Goal: Task Accomplishment & Management: Manage account settings

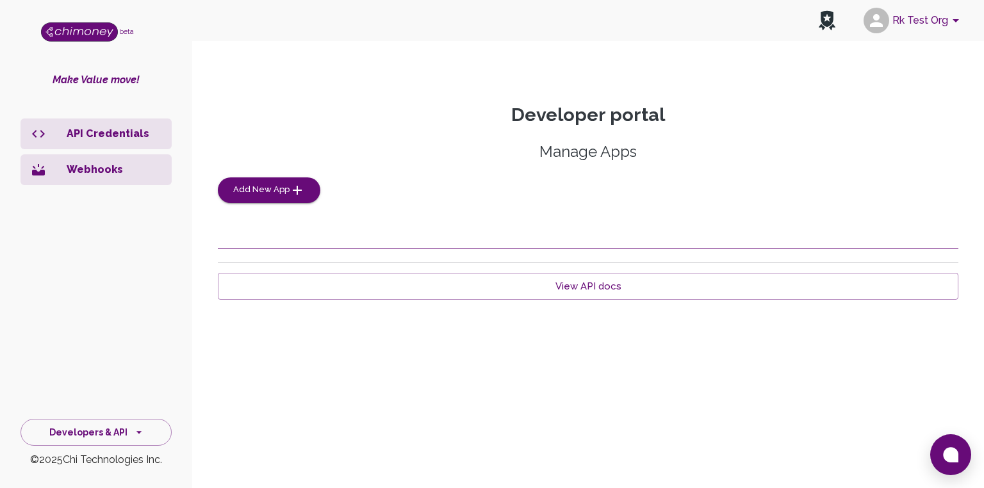
click at [86, 173] on p "Webhooks" at bounding box center [114, 169] width 95 height 15
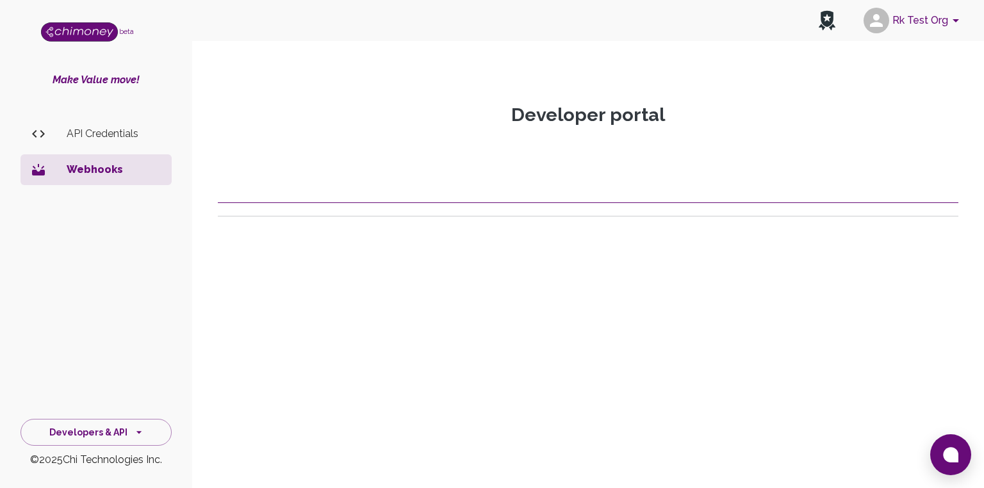
click at [110, 140] on p "API Credentials" at bounding box center [114, 133] width 95 height 15
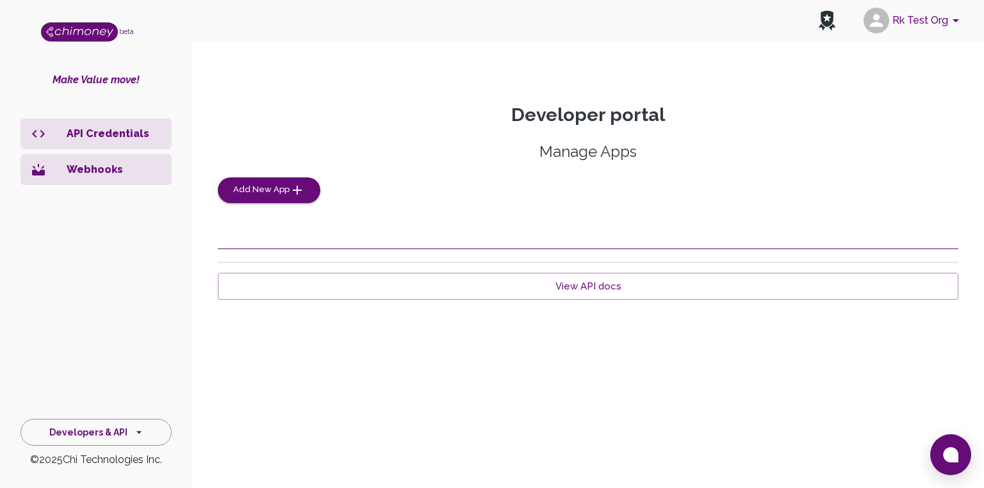
click at [466, 171] on div "Manage Apps Add New App" at bounding box center [588, 172] width 741 height 61
click at [268, 191] on span "Add New App" at bounding box center [261, 190] width 56 height 15
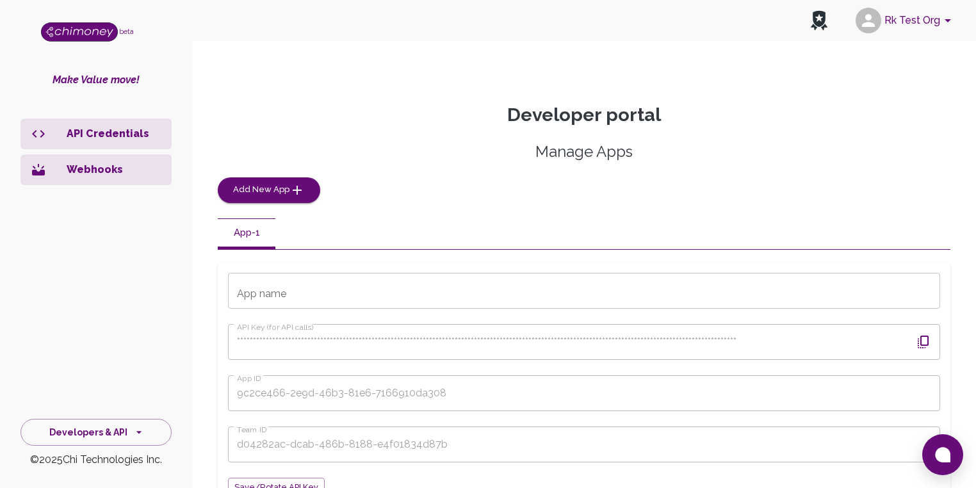
click at [295, 294] on input "App name" at bounding box center [584, 291] width 712 height 36
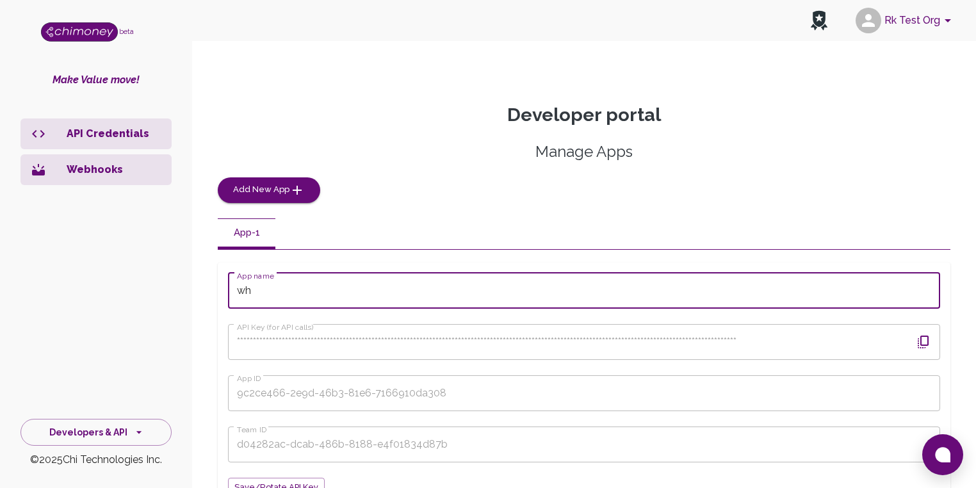
type input "w"
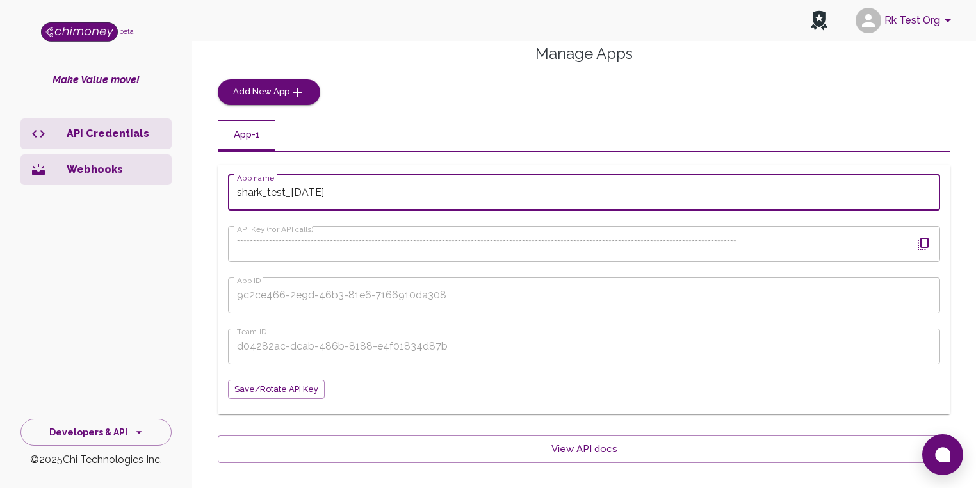
scroll to position [102, 0]
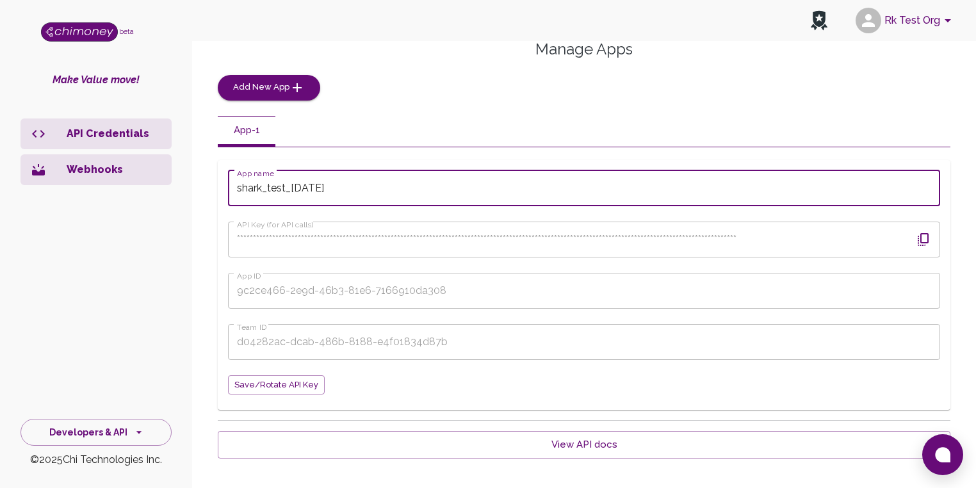
type input "shark_test_[DATE]"
click at [790, 113] on div "**********" at bounding box center [584, 225] width 733 height 372
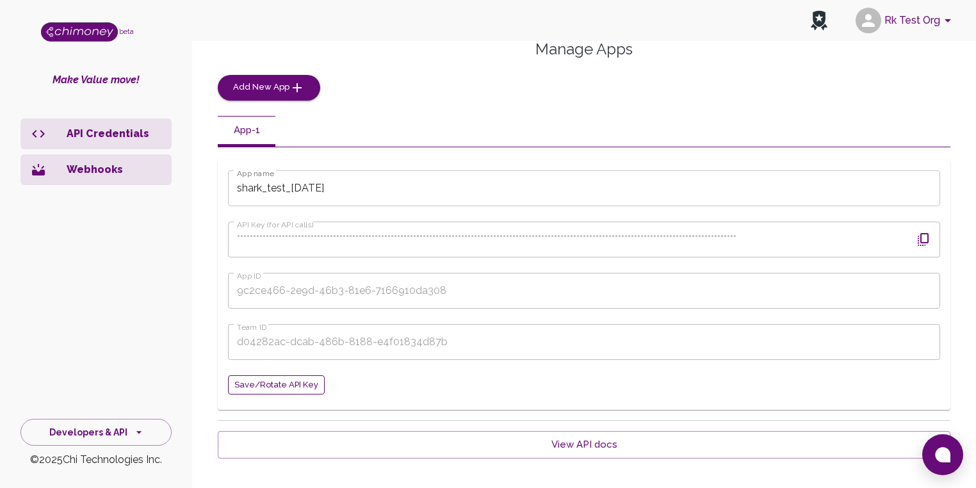
click at [291, 384] on span "Save/Rotate API key" at bounding box center [276, 385] width 84 height 15
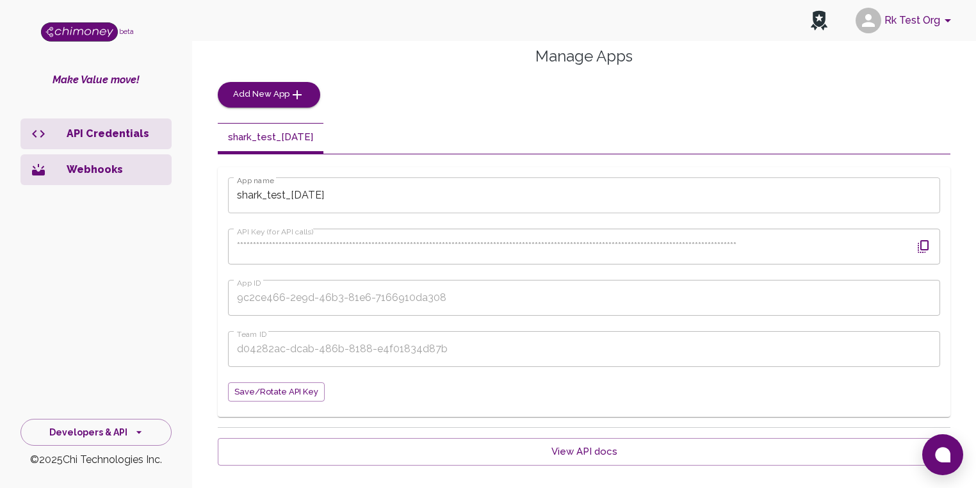
scroll to position [102, 0]
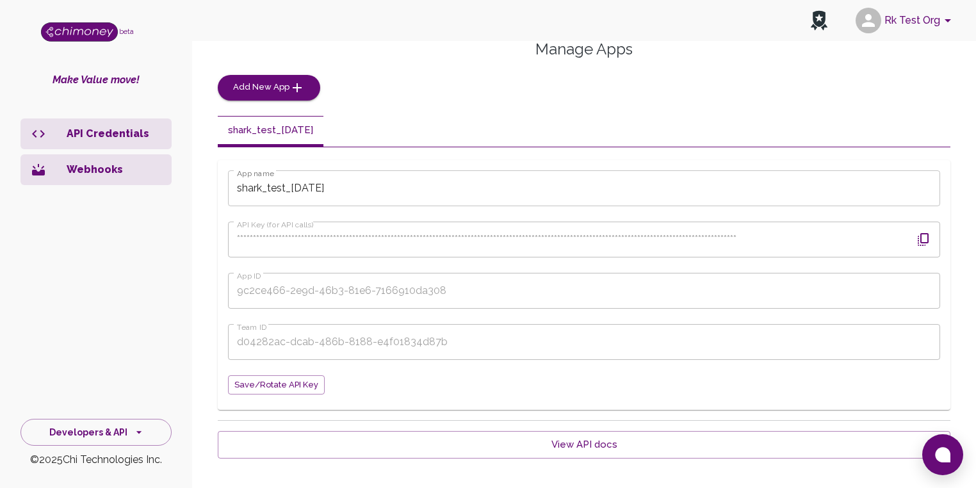
click at [924, 236] on icon "button" at bounding box center [923, 239] width 15 height 15
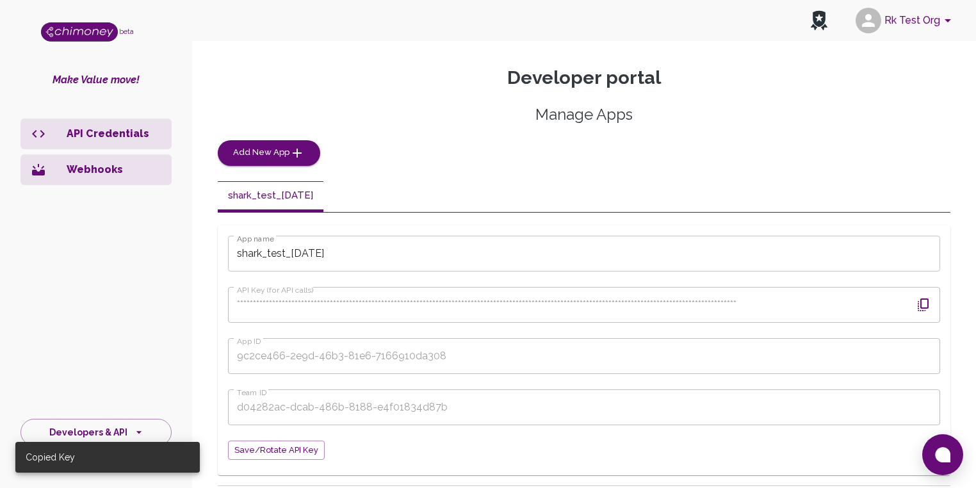
scroll to position [0, 0]
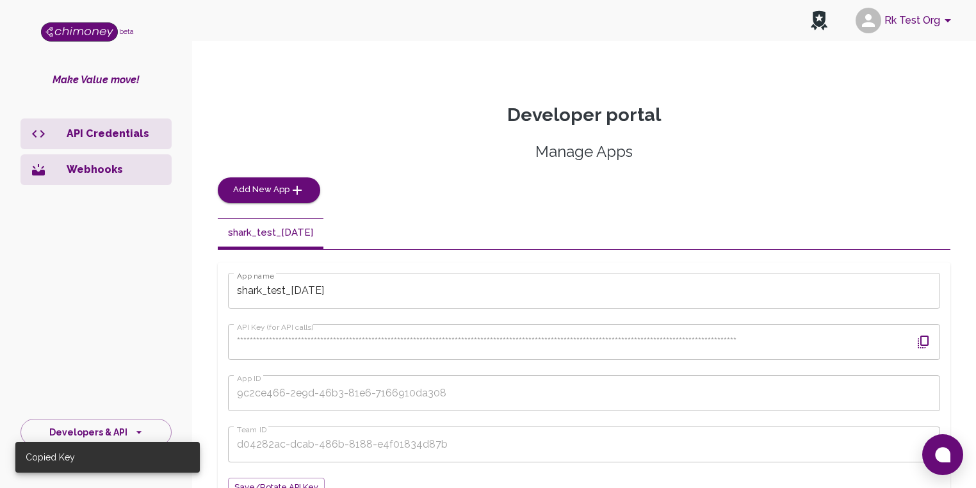
click at [89, 167] on p "Webhooks" at bounding box center [114, 169] width 95 height 15
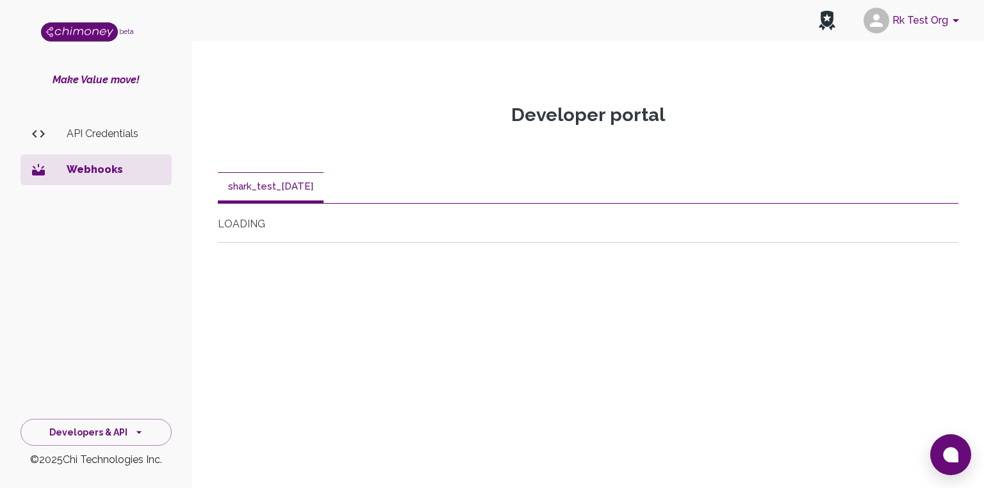
click at [102, 135] on p "API Credentials" at bounding box center [114, 133] width 95 height 15
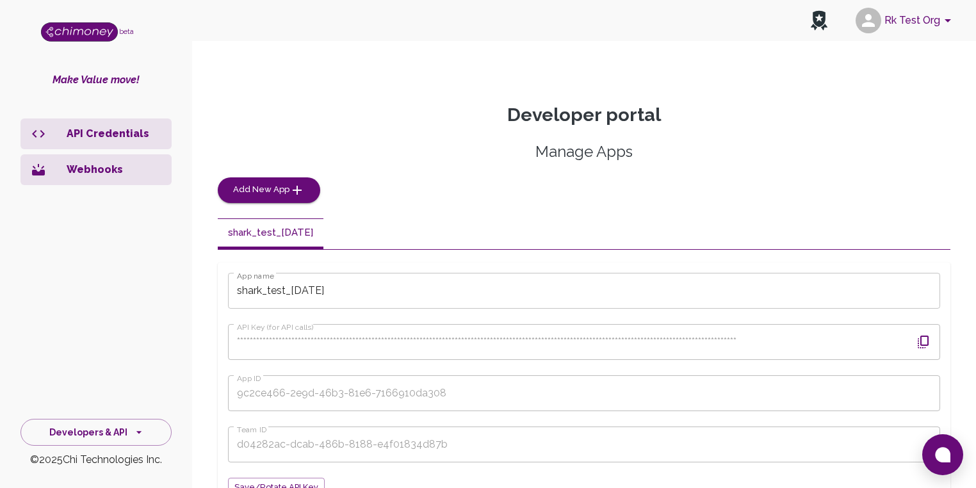
click at [108, 176] on p "Webhooks" at bounding box center [114, 169] width 95 height 15
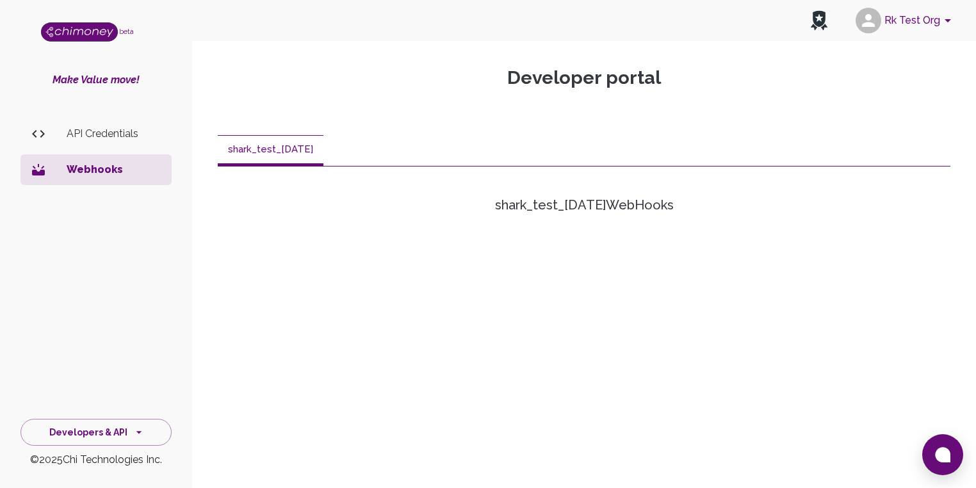
scroll to position [102, 0]
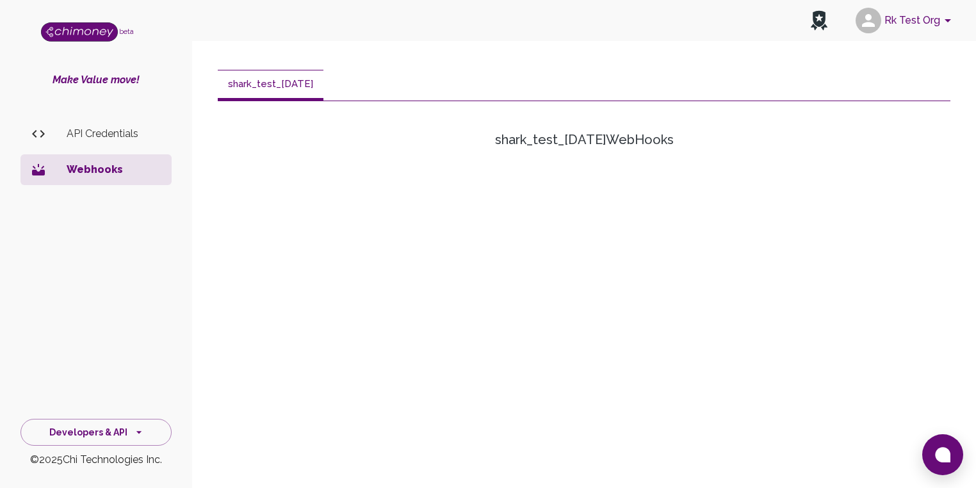
click at [97, 131] on p "API Credentials" at bounding box center [114, 133] width 95 height 15
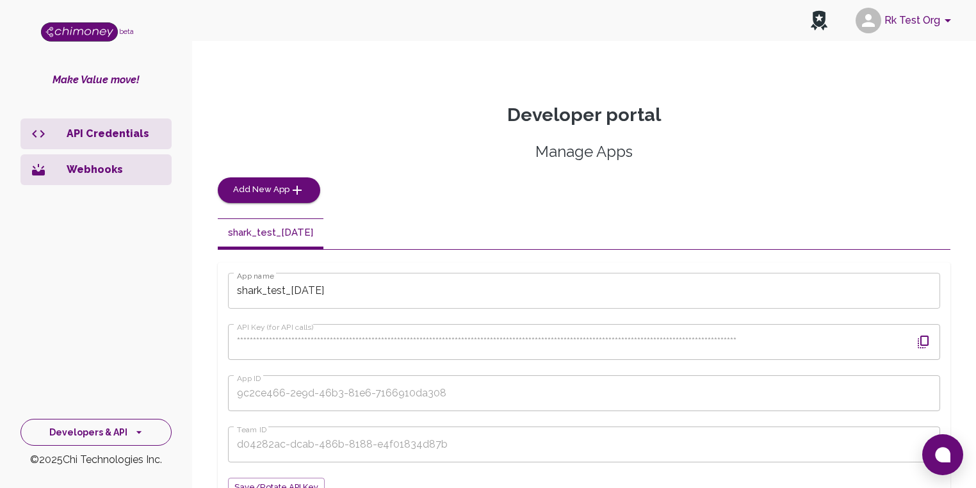
click at [133, 432] on icon "side nav" at bounding box center [139, 432] width 13 height 13
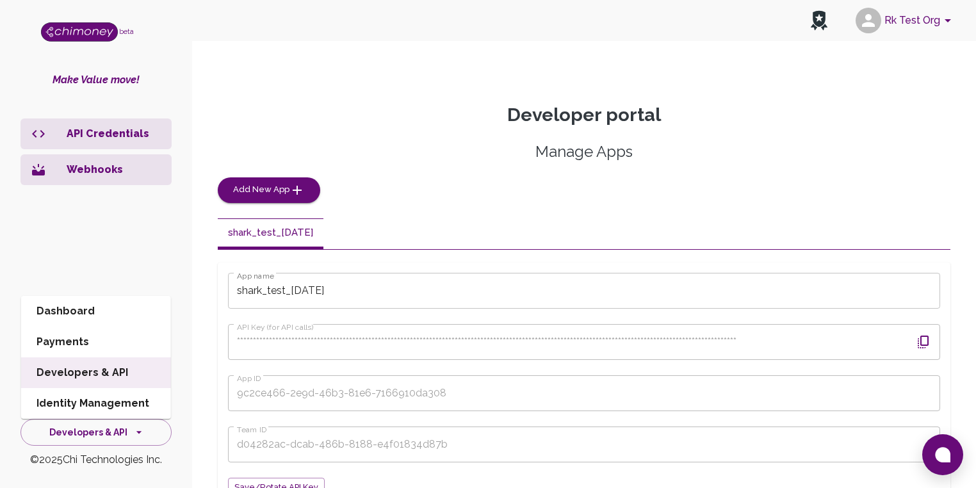
click at [419, 184] on div "Manage Apps Add New App" at bounding box center [584, 172] width 733 height 61
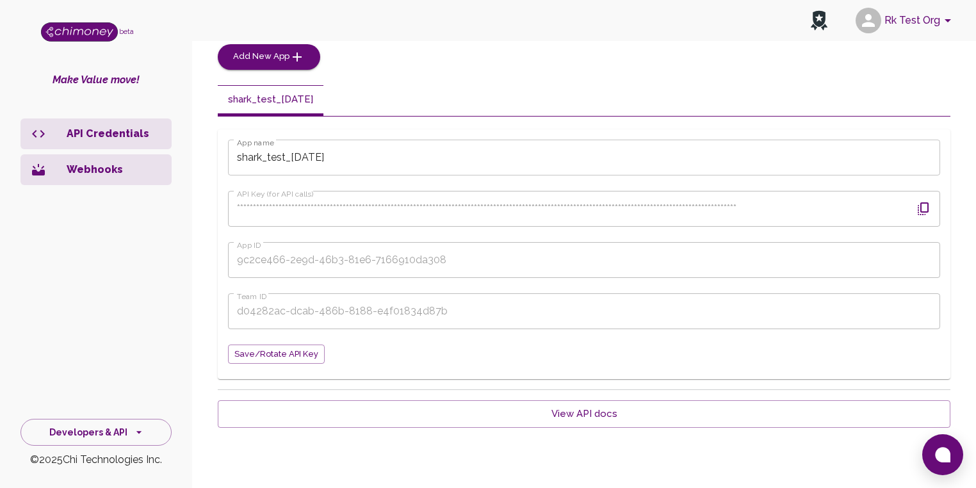
scroll to position [143, 0]
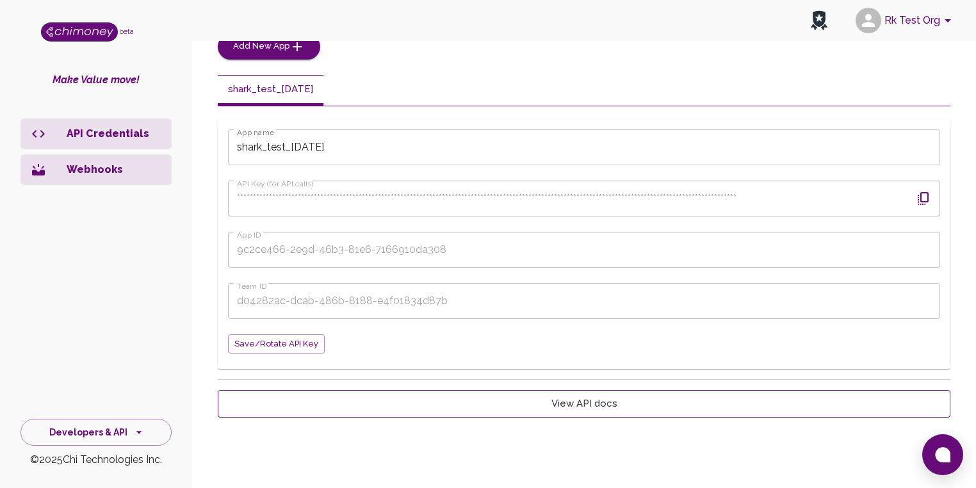
click at [577, 409] on link "View API docs" at bounding box center [584, 403] width 733 height 27
click at [922, 197] on icon "button" at bounding box center [923, 198] width 15 height 15
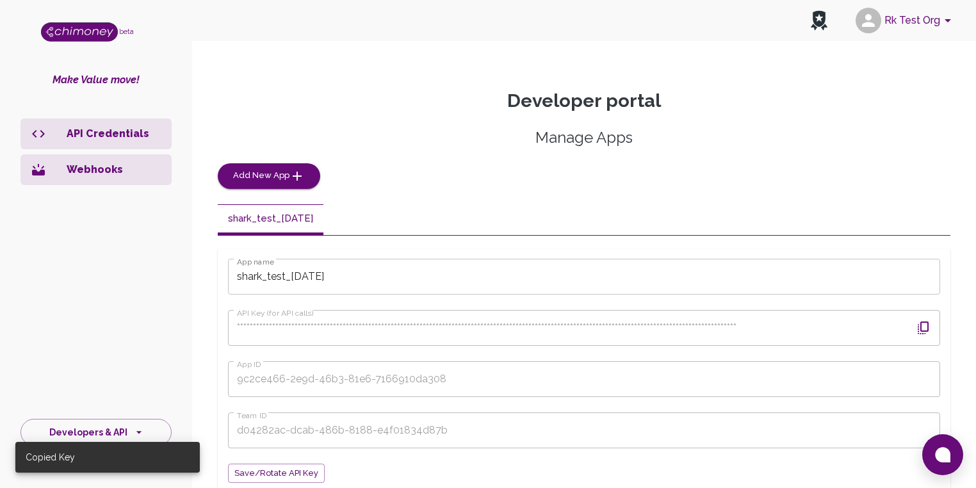
scroll to position [0, 0]
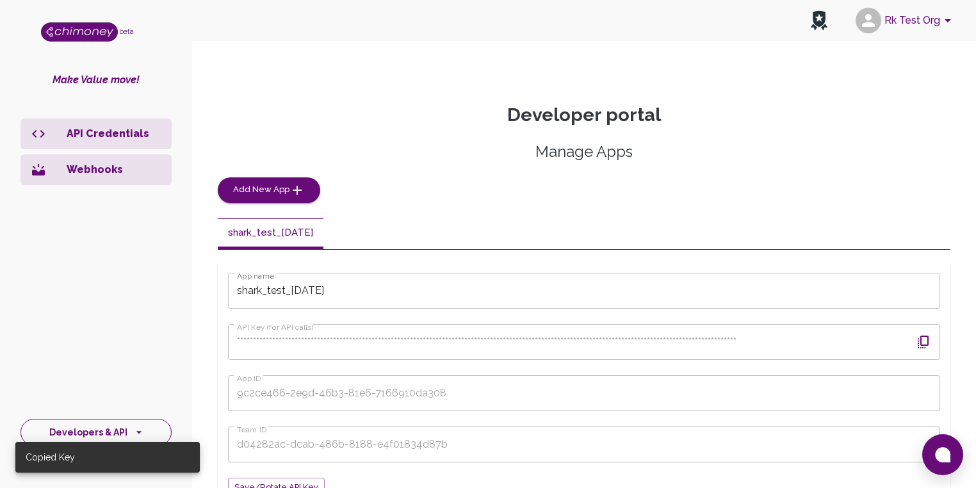
click at [102, 436] on button "Developers & API" at bounding box center [95, 433] width 151 height 28
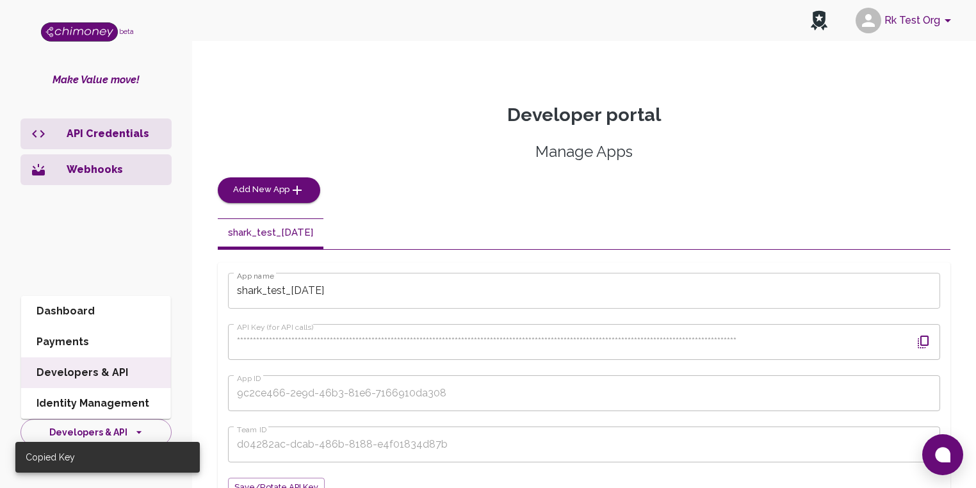
click at [82, 316] on li "Dashboard" at bounding box center [96, 311] width 150 height 31
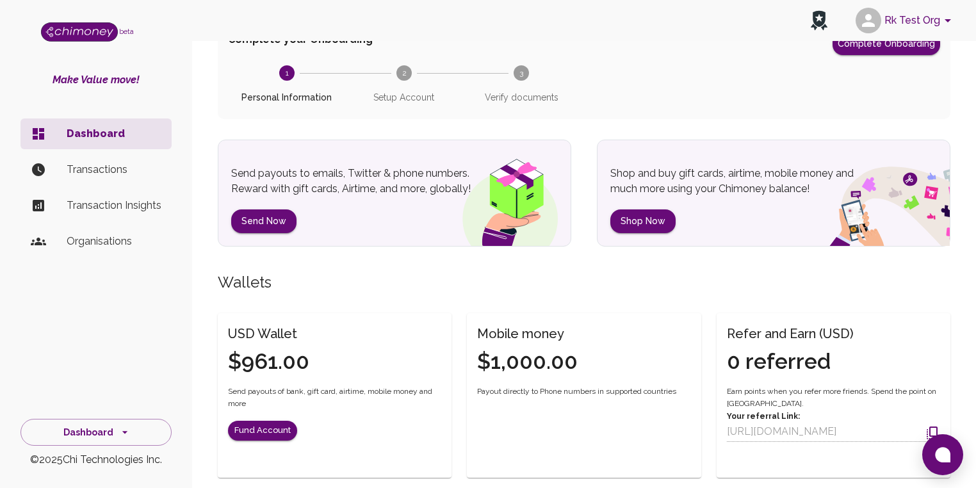
scroll to position [102, 0]
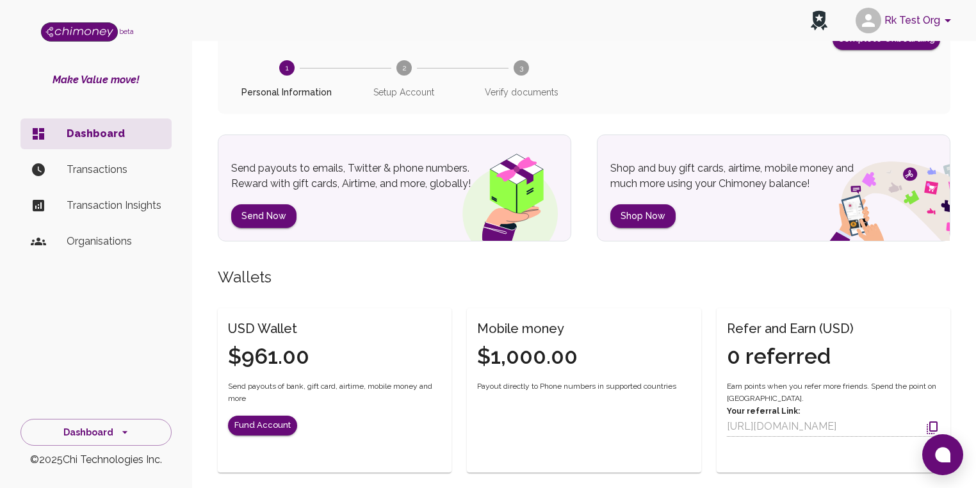
click at [106, 166] on p "Transactions" at bounding box center [114, 169] width 95 height 15
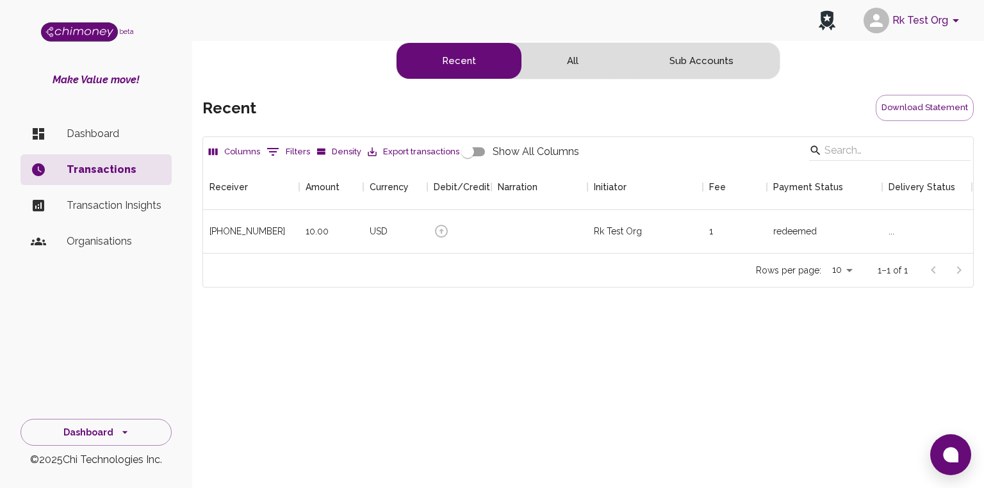
click at [479, 149] on input "Show All Columns" at bounding box center [467, 152] width 73 height 24
click at [577, 59] on button "All" at bounding box center [572, 61] width 102 height 36
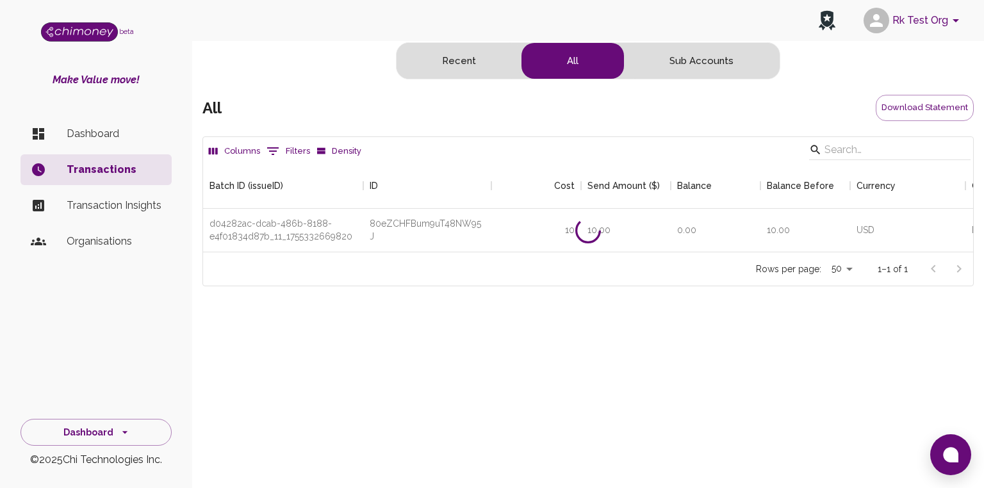
scroll to position [89, 762]
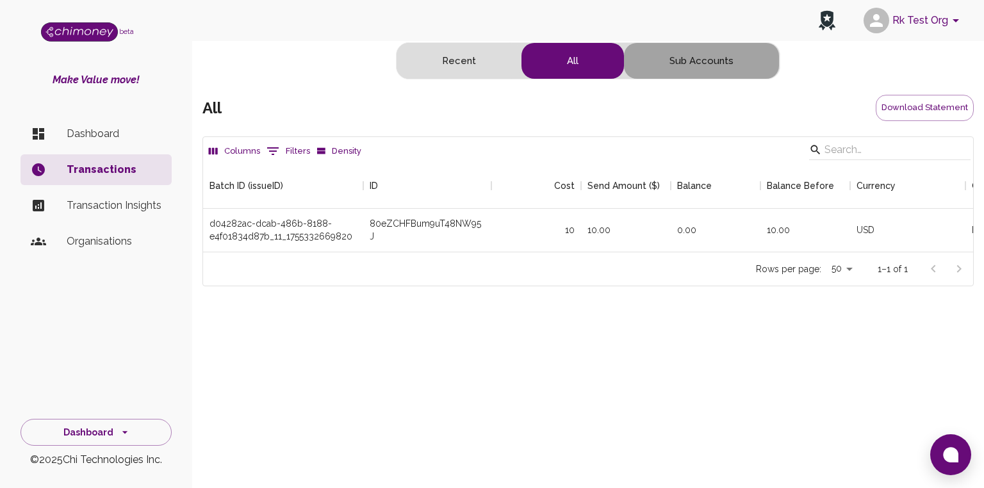
click at [687, 69] on button "Sub Accounts" at bounding box center [701, 61] width 155 height 36
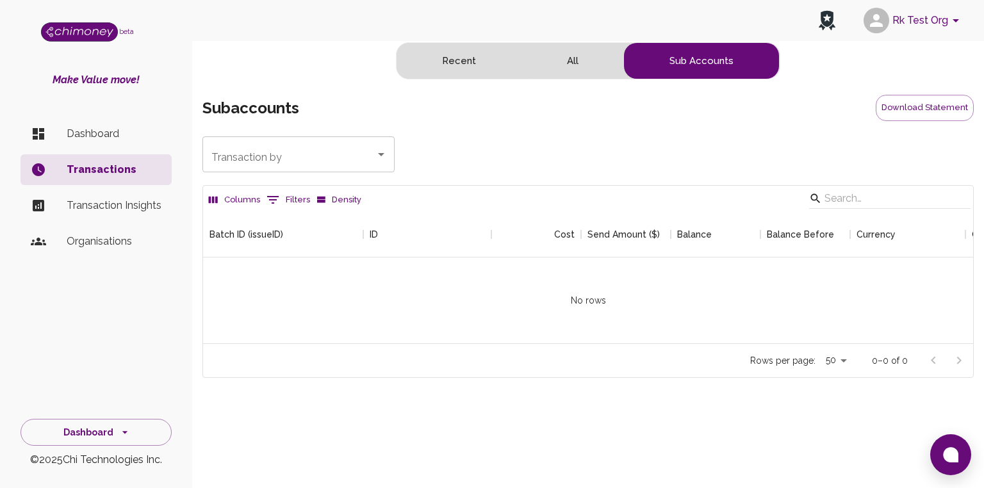
scroll to position [131, 762]
click at [573, 58] on button "All" at bounding box center [572, 61] width 102 height 36
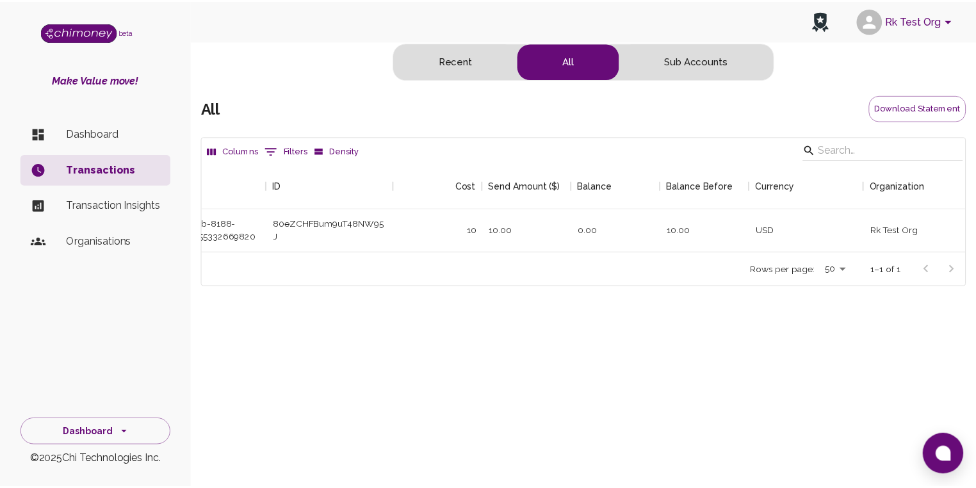
scroll to position [0, 0]
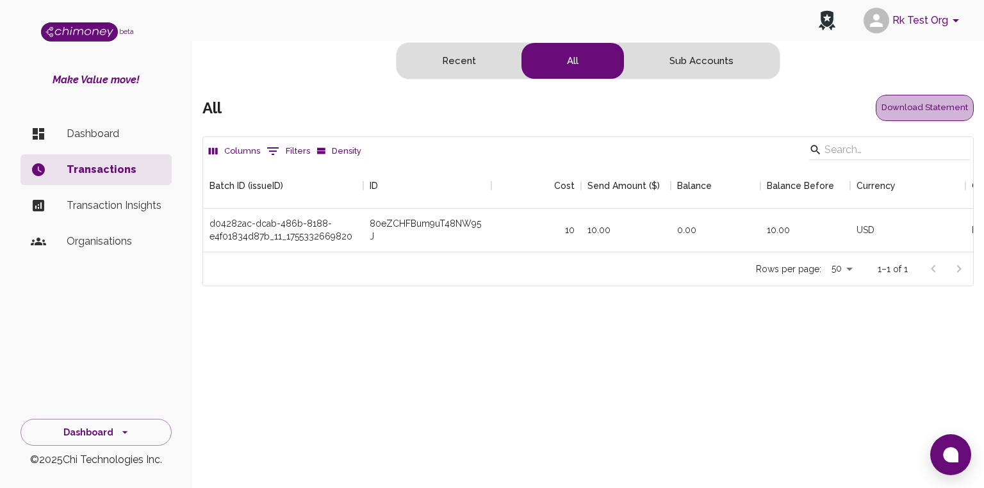
click at [933, 102] on button "Download Statement" at bounding box center [925, 108] width 98 height 26
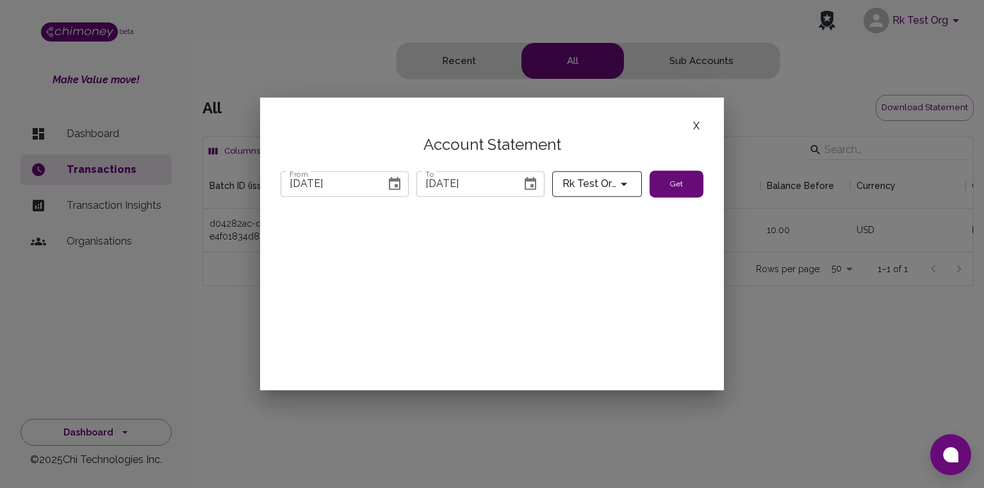
click at [696, 126] on button "X" at bounding box center [696, 126] width 14 height 17
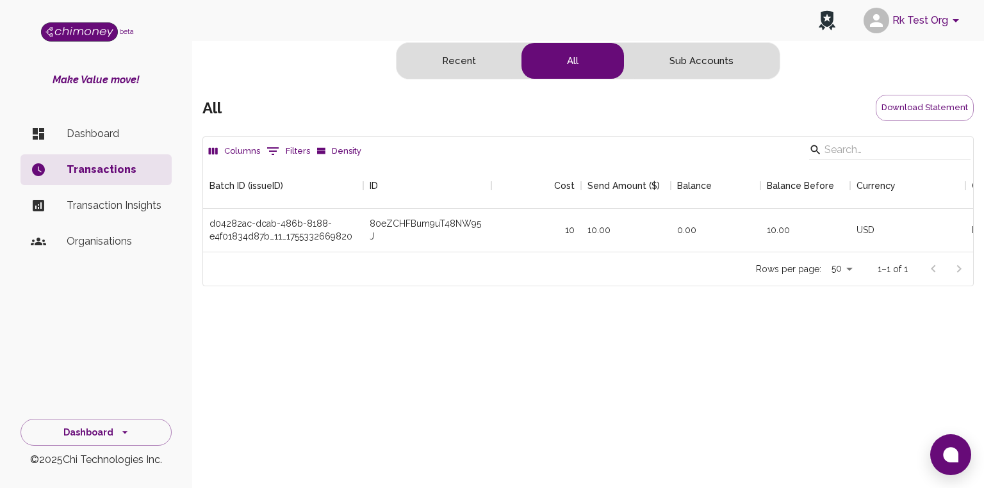
click at [113, 204] on p "Transaction Insights" at bounding box center [114, 205] width 95 height 15
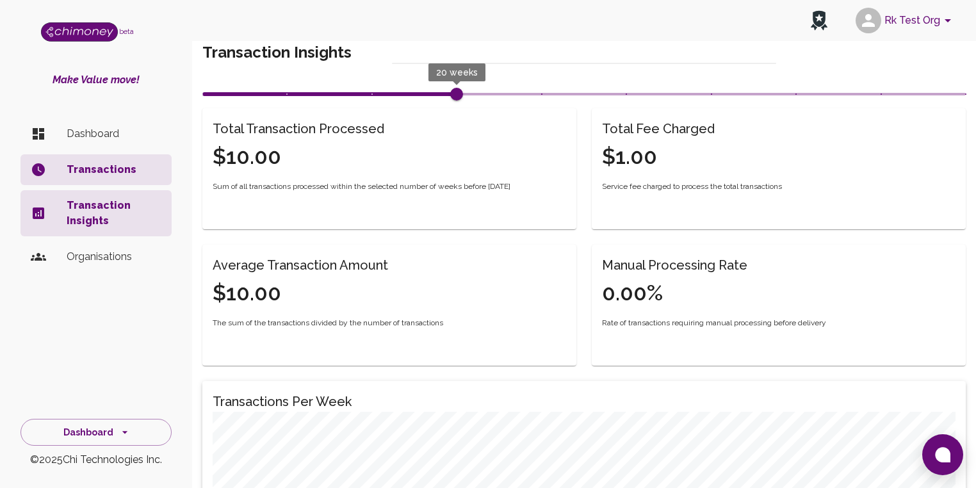
click at [97, 170] on p "Transactions" at bounding box center [114, 169] width 95 height 15
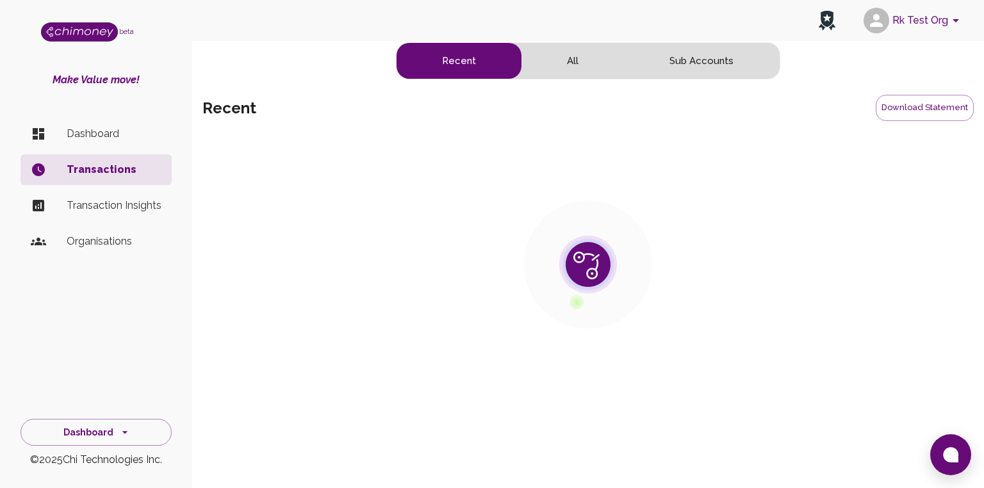
click at [97, 202] on p "Transaction Insights" at bounding box center [114, 205] width 95 height 15
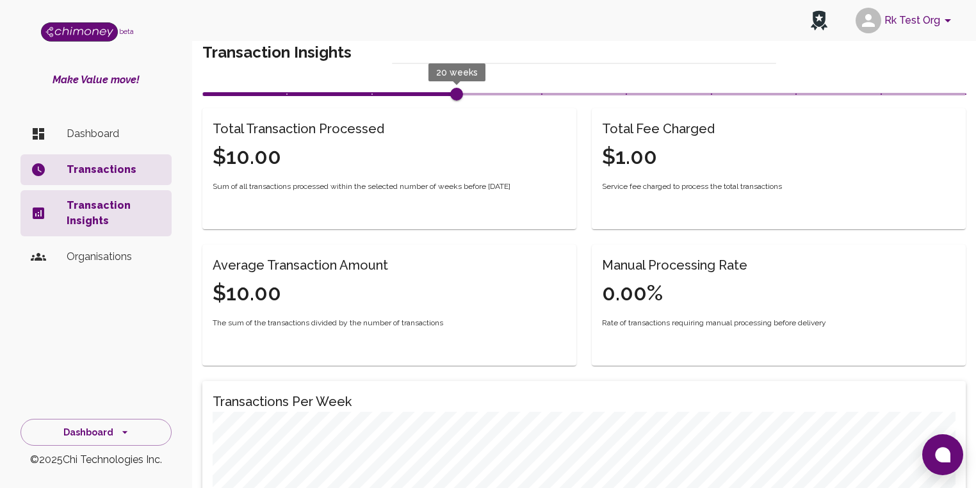
click at [108, 138] on p "Dashboard" at bounding box center [114, 133] width 95 height 15
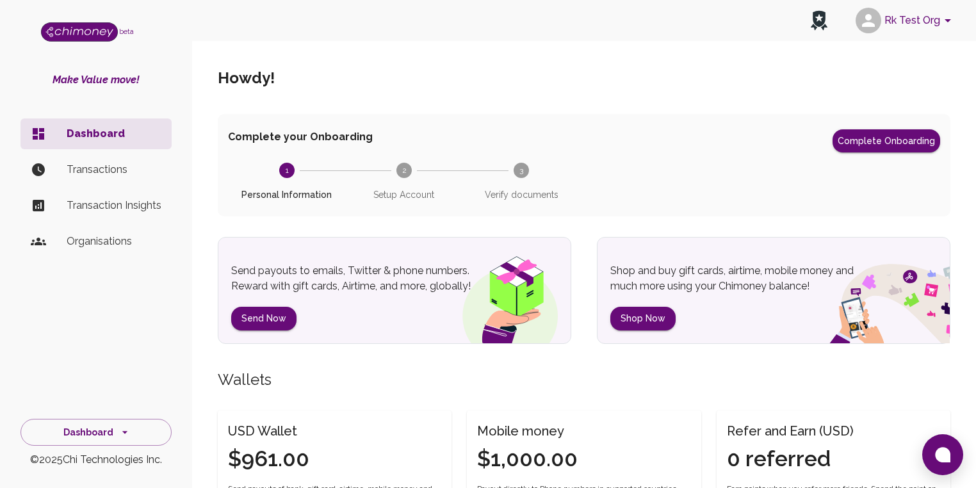
click at [124, 211] on p "Transaction Insights" at bounding box center [114, 205] width 95 height 15
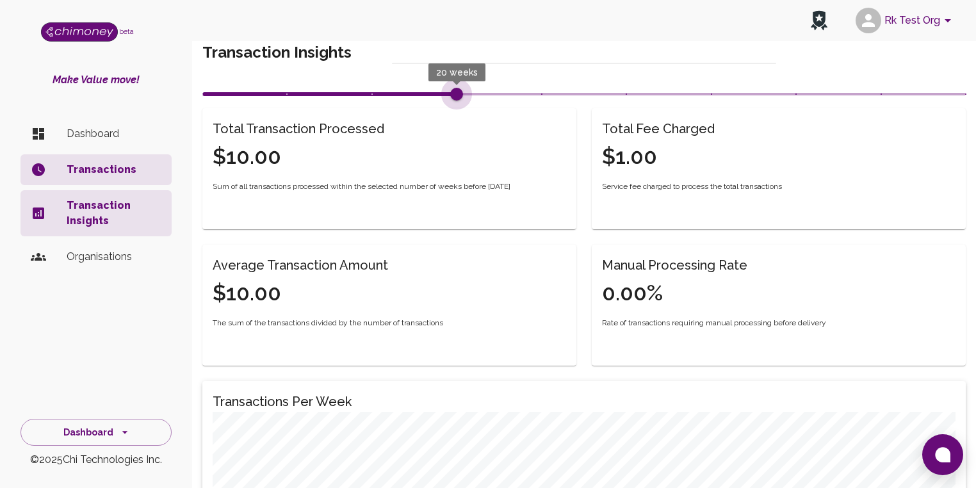
drag, startPoint x: 454, startPoint y: 95, endPoint x: 440, endPoint y: 96, distance: 13.5
click at [440, 96] on span "20 weeks" at bounding box center [584, 94] width 764 height 19
click at [374, 95] on span "20 weeks" at bounding box center [584, 94] width 764 height 19
type input "30"
click at [625, 96] on span "15 weeks" at bounding box center [584, 94] width 764 height 19
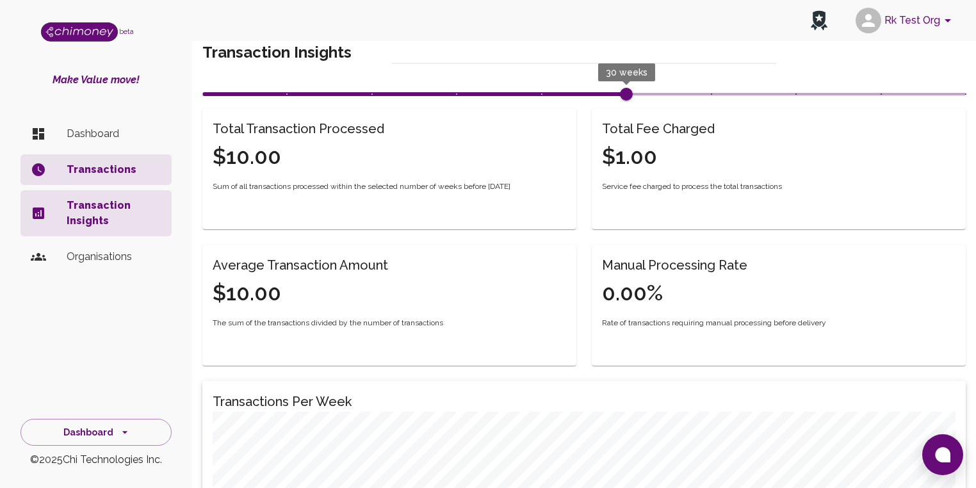
click at [95, 133] on p "Dashboard" at bounding box center [114, 133] width 95 height 15
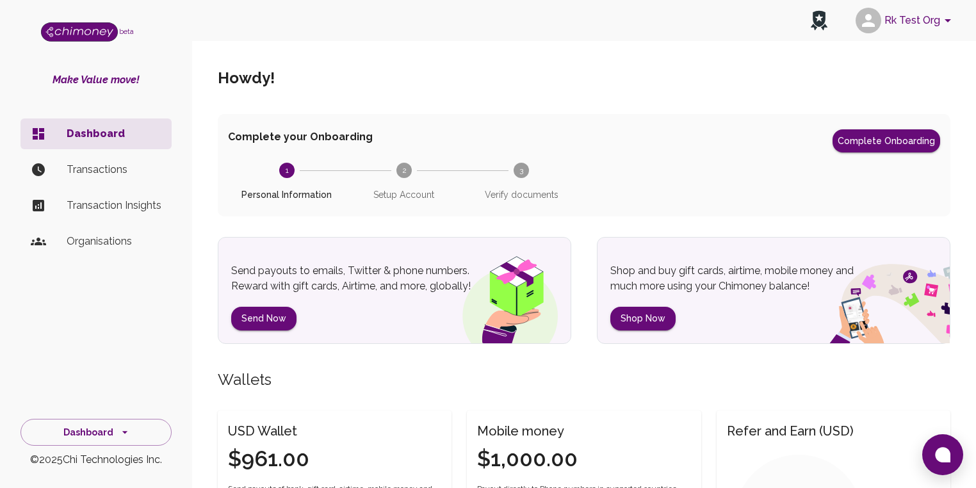
click at [106, 173] on p "Transactions" at bounding box center [114, 169] width 95 height 15
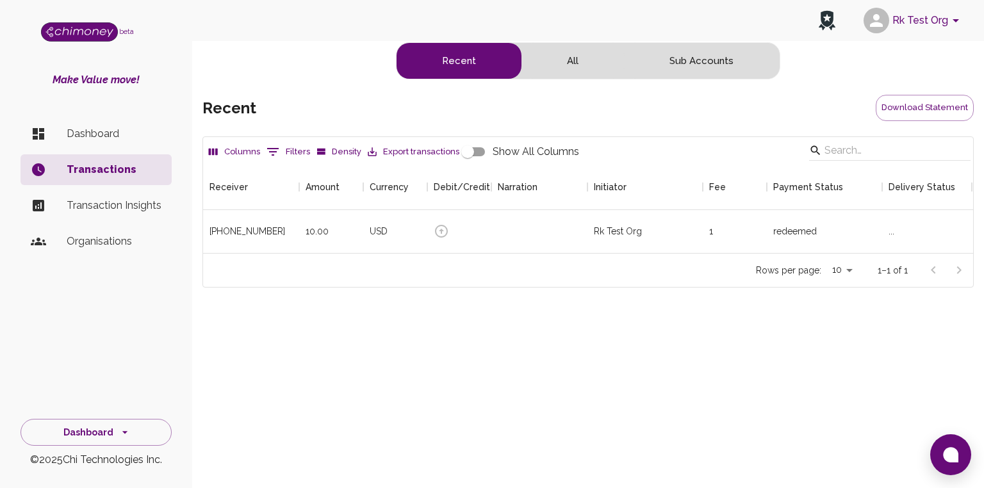
scroll to position [89, 762]
click at [568, 67] on button "All" at bounding box center [572, 61] width 102 height 36
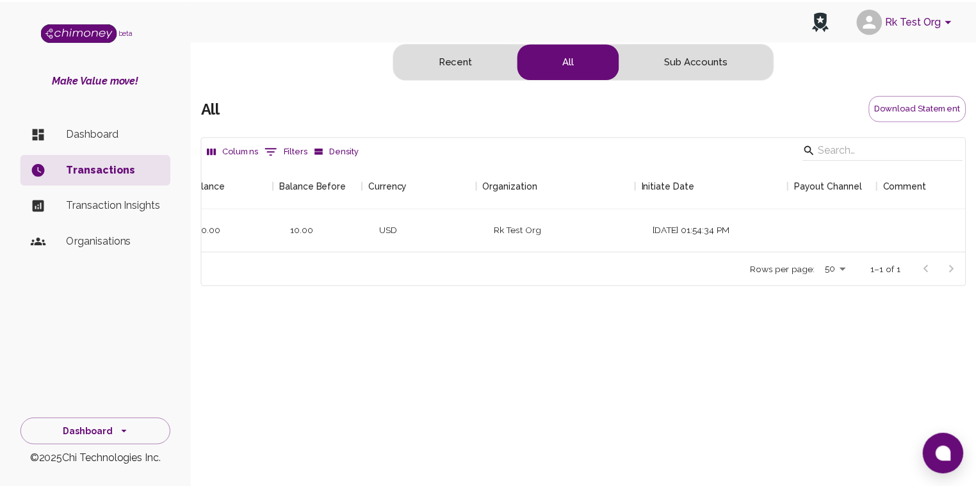
scroll to position [0, 485]
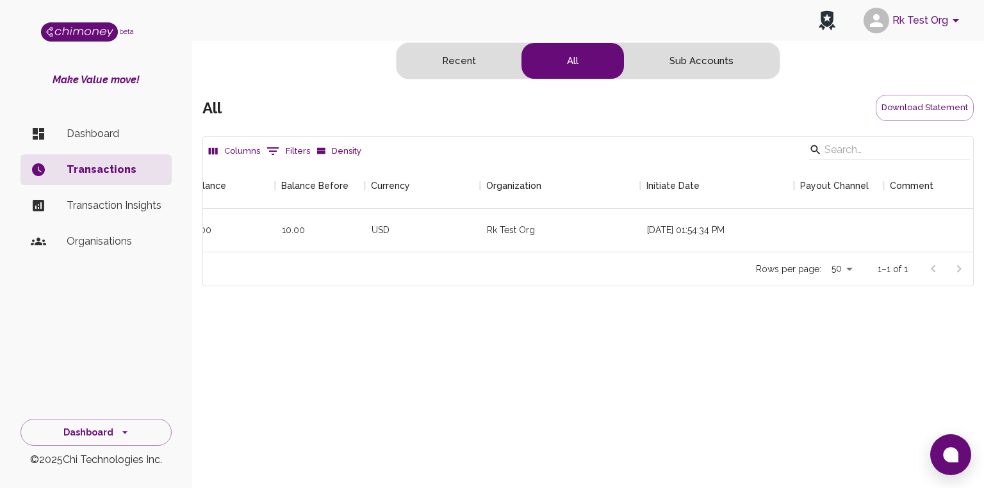
click at [99, 239] on p "Organisations" at bounding box center [114, 241] width 95 height 15
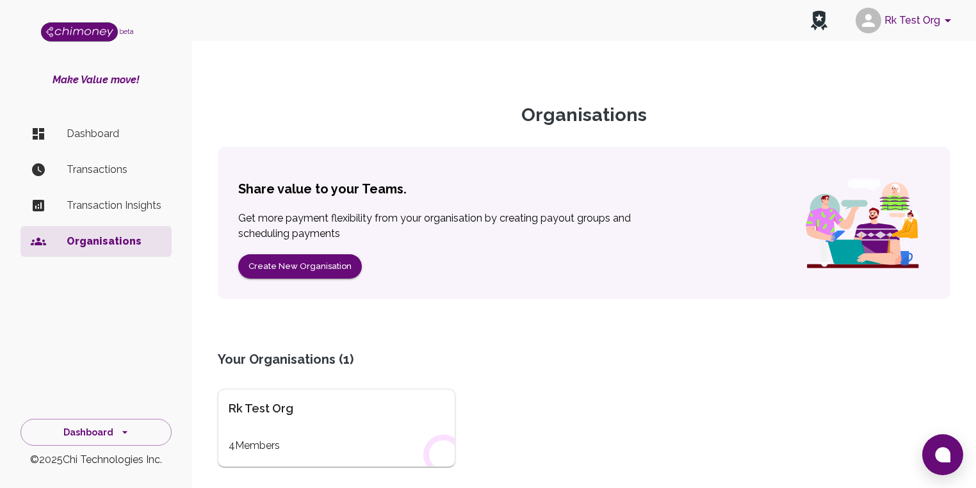
scroll to position [101, 0]
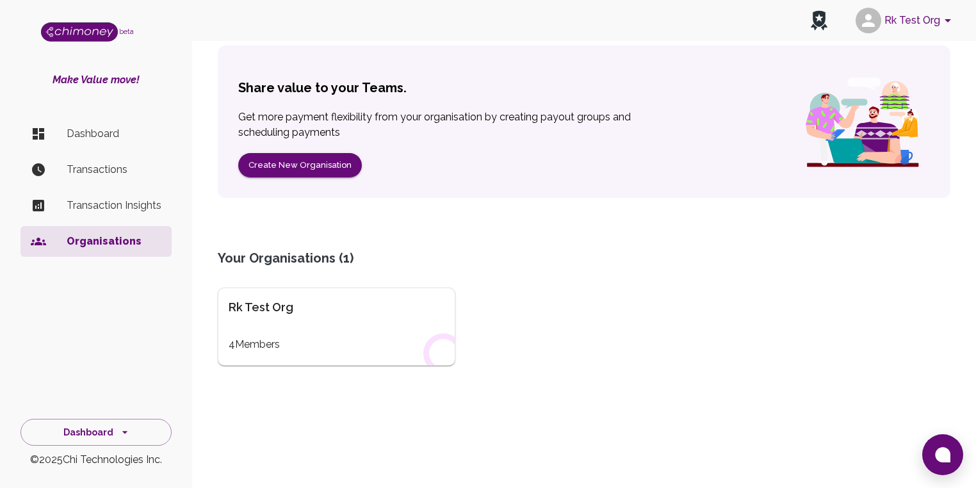
click at [95, 138] on p "Dashboard" at bounding box center [114, 133] width 95 height 15
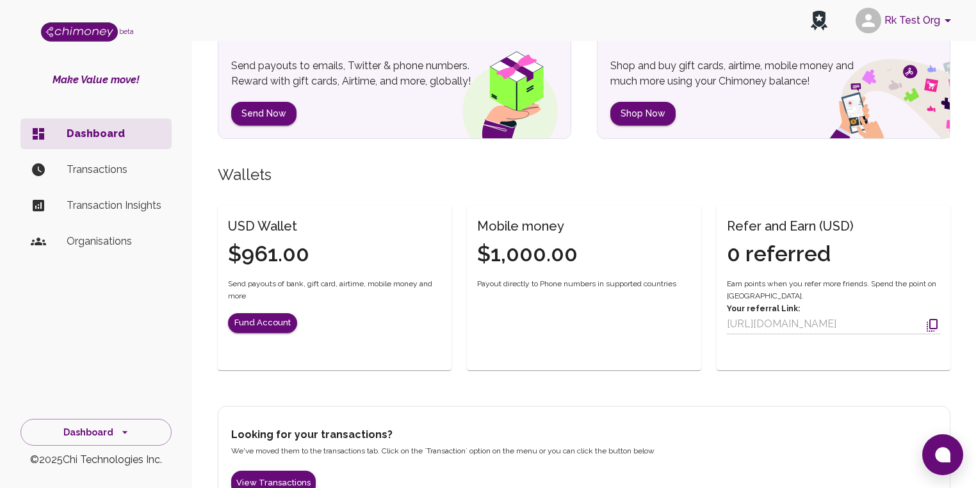
scroll to position [241, 0]
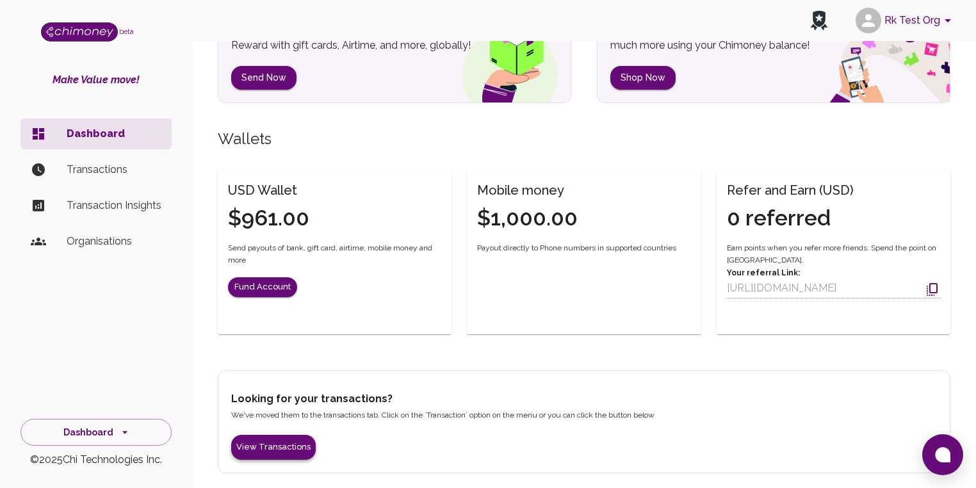
click at [283, 450] on button "View Transactions" at bounding box center [273, 447] width 85 height 25
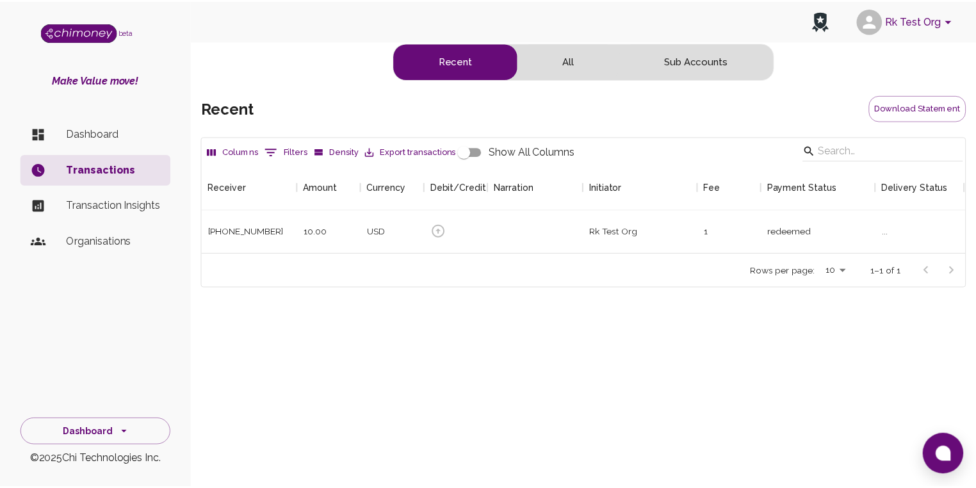
scroll to position [89, 762]
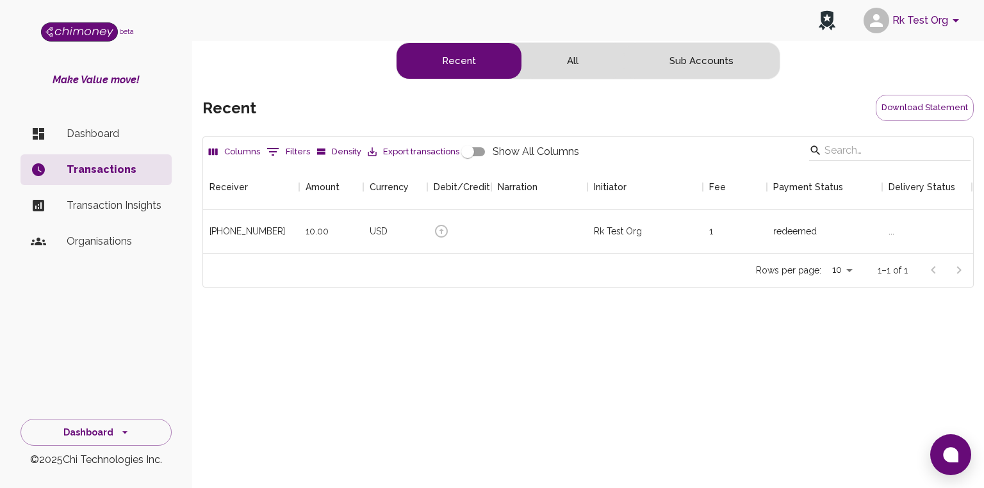
click at [90, 243] on p "Organisations" at bounding box center [114, 241] width 95 height 15
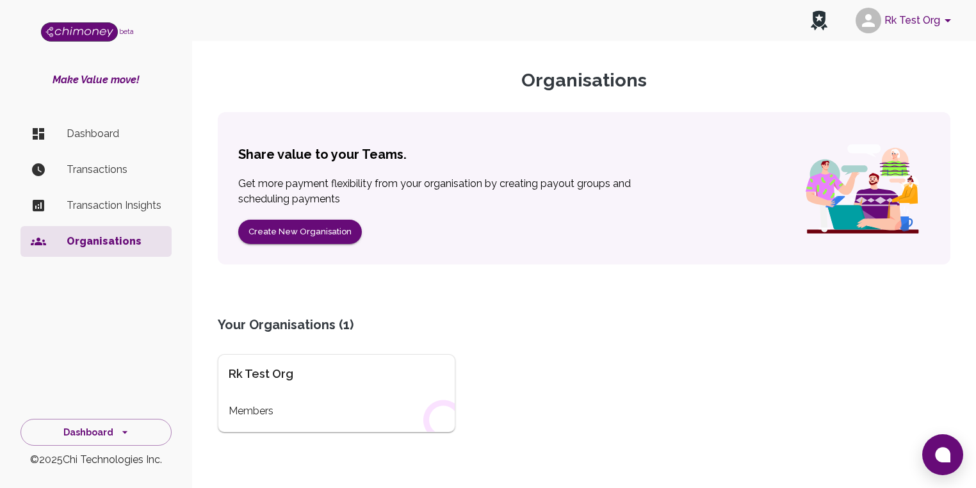
scroll to position [101, 0]
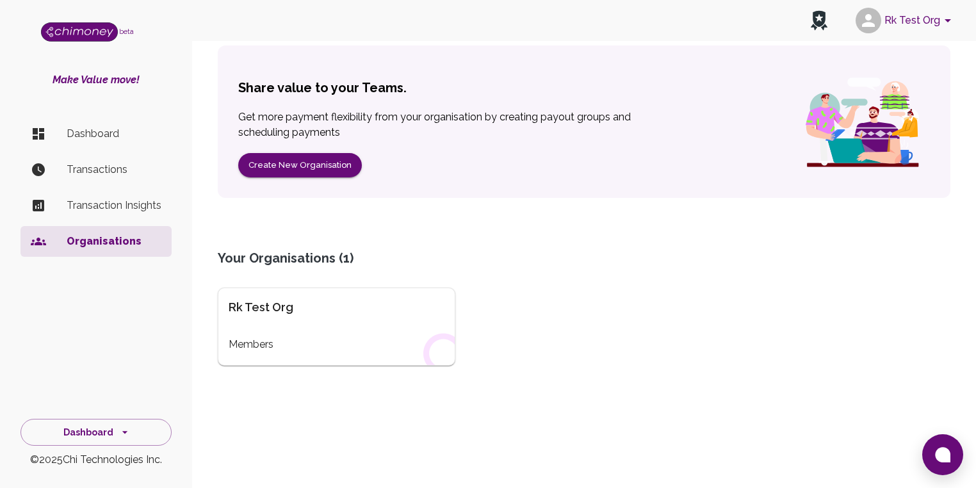
click at [312, 302] on div "Rk Test Org" at bounding box center [337, 308] width 216 height 18
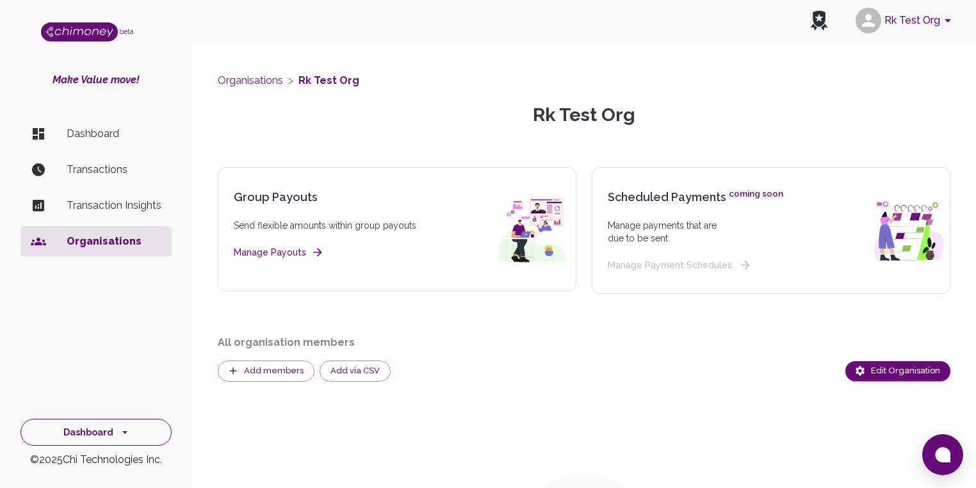
click at [112, 428] on button "Dashboard" at bounding box center [95, 433] width 151 height 28
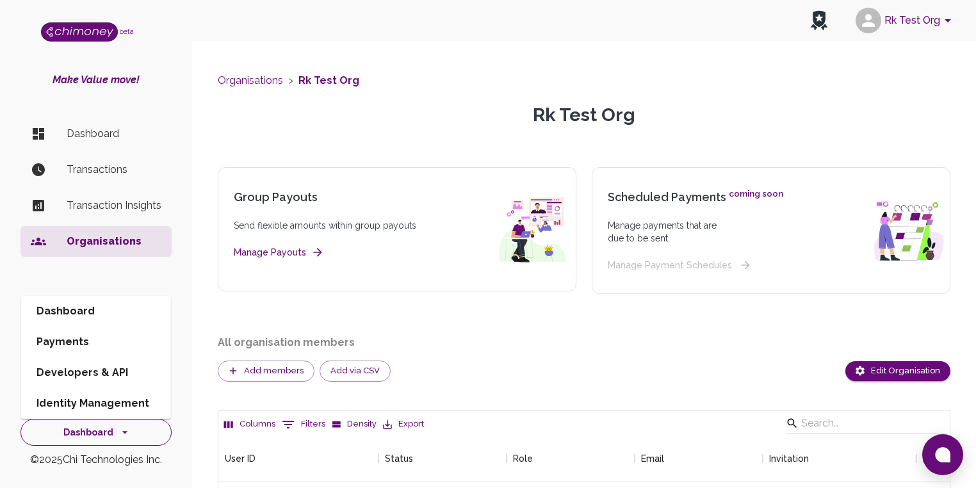
scroll to position [218, 724]
click at [106, 370] on li "Developers & API" at bounding box center [96, 372] width 150 height 31
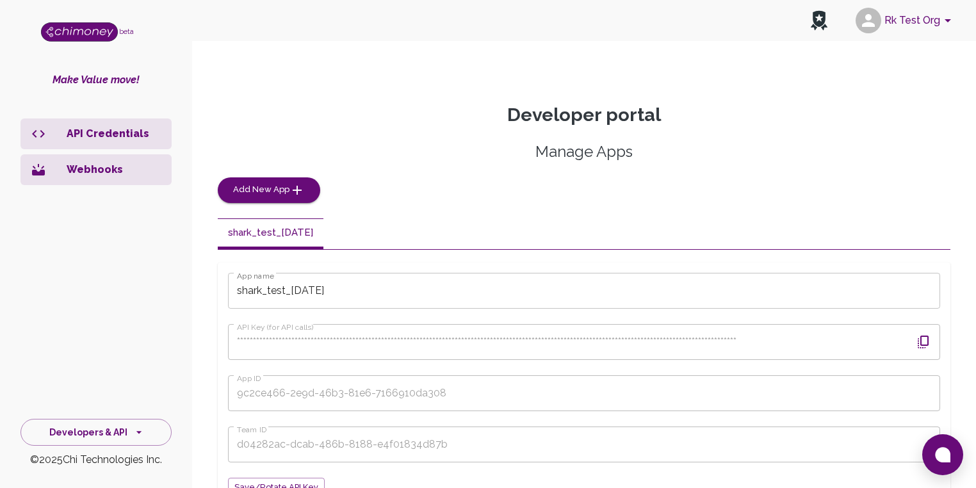
click at [922, 338] on icon "button" at bounding box center [923, 341] width 15 height 15
